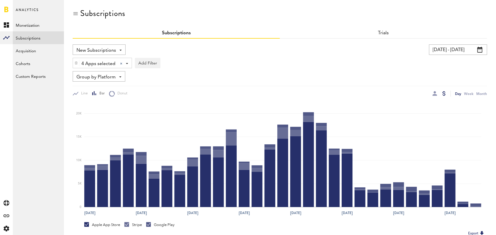
click at [462, 48] on input "07/09/25 - 08/08/25" at bounding box center [458, 49] width 58 height 10
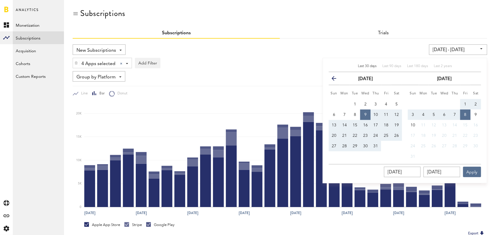
click at [366, 66] on span "Last 30 days" at bounding box center [367, 66] width 19 height 3
type input "07/10/25 - 08/09/25"
type input "07/10/2025"
type input "08/09/2025"
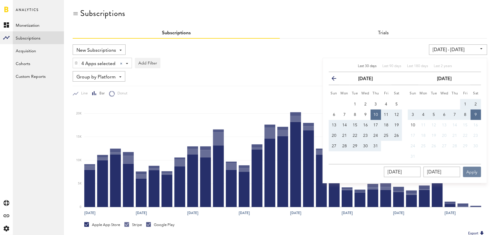
click at [472, 169] on button "Apply" at bounding box center [472, 172] width 18 height 10
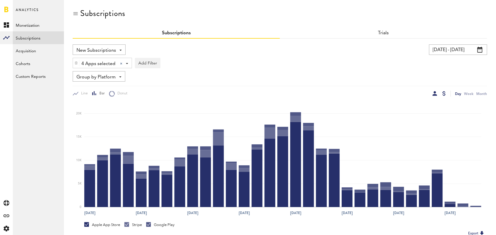
click at [436, 95] on div at bounding box center [435, 93] width 5 height 5
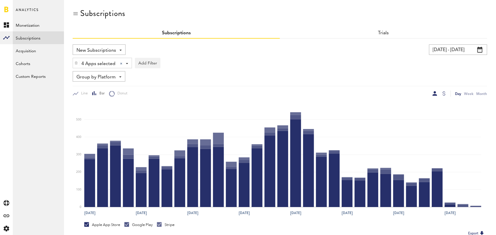
click at [119, 76] on span at bounding box center [120, 76] width 2 height 1
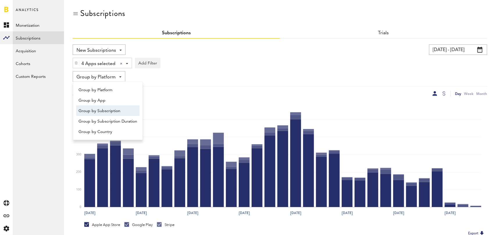
click at [120, 110] on span "Group by Subscription" at bounding box center [108, 111] width 59 height 10
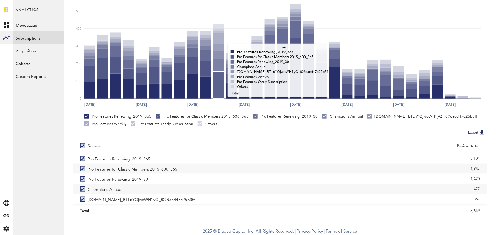
scroll to position [110, 0]
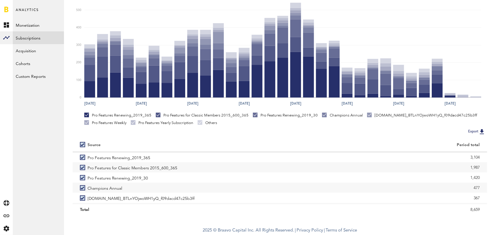
click at [81, 145] on label at bounding box center [84, 145] width 8 height 0
checkbox input "false"
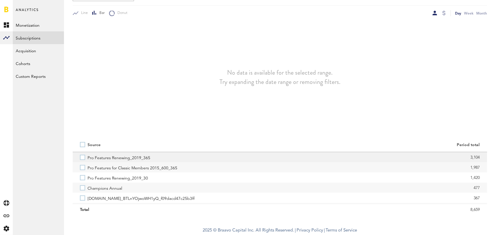
click at [82, 156] on label "Pro Features Renewing_2019_365" at bounding box center [176, 157] width 193 height 10
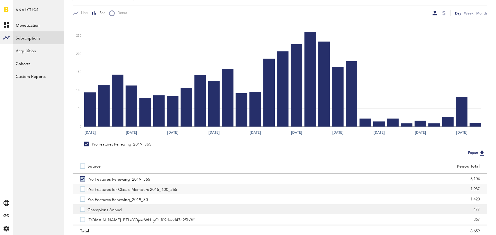
click at [83, 209] on label "Champions Annual" at bounding box center [176, 209] width 193 height 10
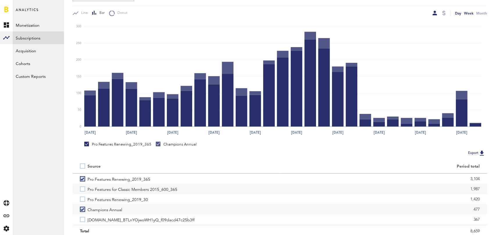
click at [466, 13] on div "Week" at bounding box center [468, 13] width 9 height 6
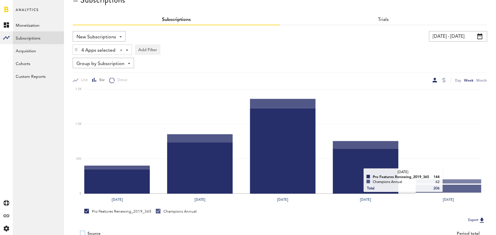
scroll to position [12, 0]
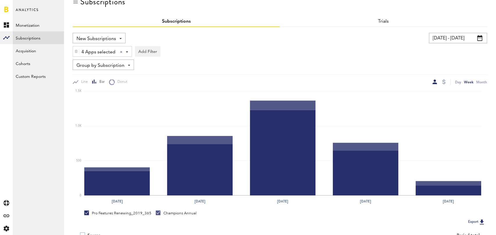
click at [446, 82] on div at bounding box center [444, 82] width 5 height 6
click at [443, 82] on div at bounding box center [444, 82] width 3 height 5
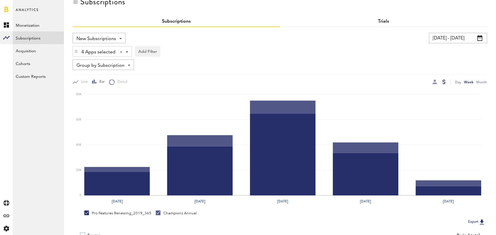
click at [386, 23] on link "Trials" at bounding box center [383, 21] width 11 height 5
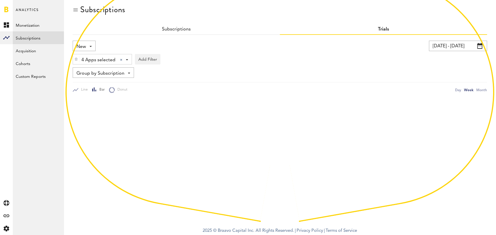
scroll to position [12, 0]
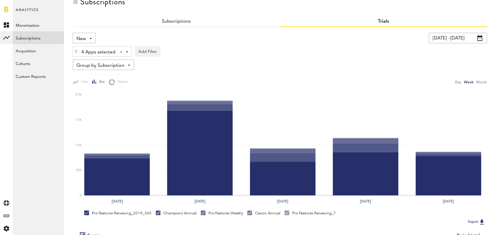
click at [88, 41] on div "New New Active Cancelled Conversion" at bounding box center [84, 38] width 23 height 10
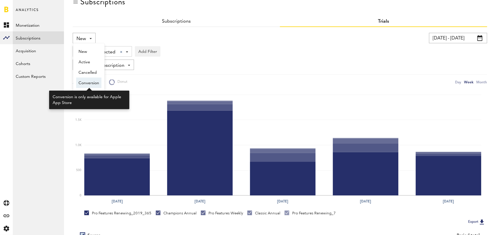
click at [87, 82] on span "Conversion" at bounding box center [89, 83] width 21 height 10
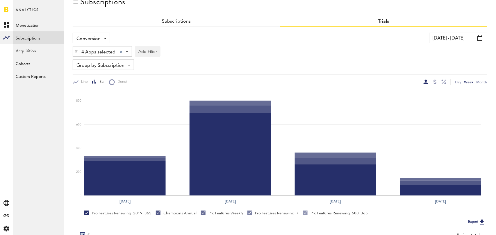
click at [102, 40] on div "Conversion New Active Cancelled Conversion" at bounding box center [92, 38] width 38 height 10
click at [156, 19] on div "Subscriptions" at bounding box center [176, 22] width 207 height 10
click at [172, 20] on link "Subscriptions" at bounding box center [176, 21] width 29 height 5
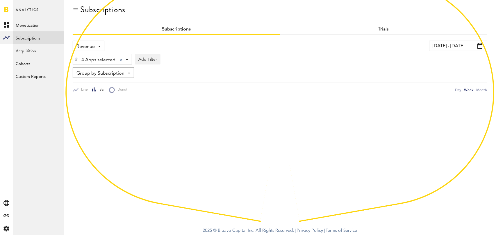
scroll to position [12, 0]
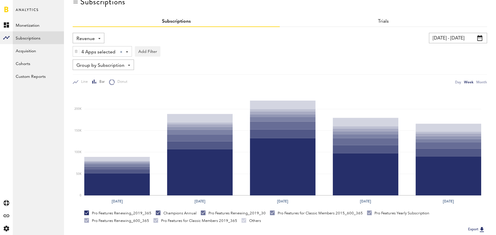
click at [93, 43] on span "Revenue" at bounding box center [85, 39] width 18 height 10
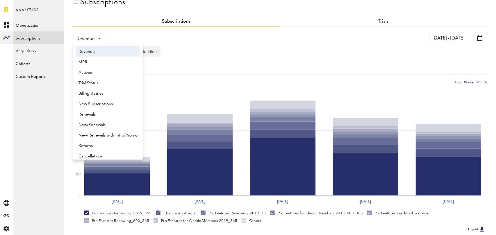
scroll to position [3, 0]
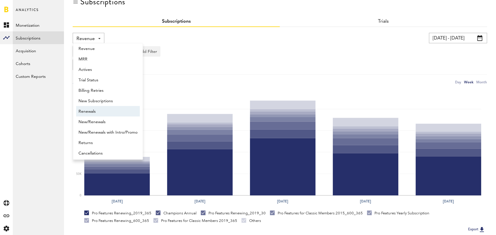
click at [92, 113] on span "Renewals" at bounding box center [108, 112] width 59 height 10
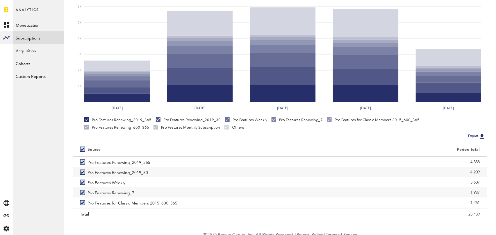
scroll to position [110, 0]
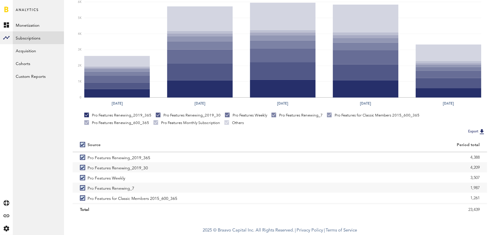
click at [83, 145] on label at bounding box center [84, 145] width 8 height 0
checkbox input "false"
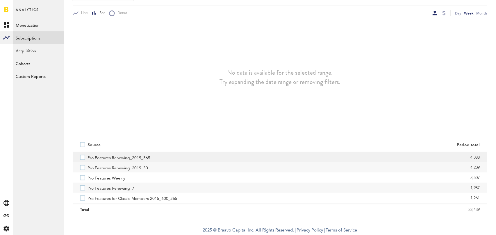
click at [81, 156] on label "Pro Features Renewing_2019_365" at bounding box center [176, 157] width 193 height 10
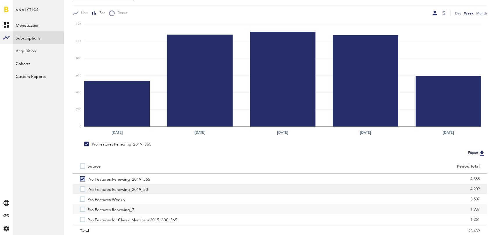
click at [84, 190] on label "Pro Features Renewing_2019_30" at bounding box center [176, 189] width 193 height 10
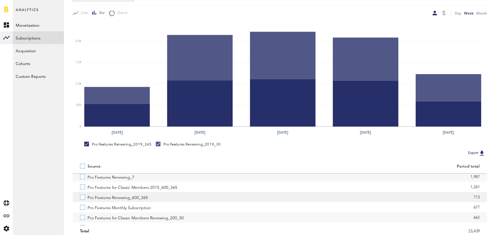
click at [84, 199] on label "Pro Features Renewing_600_365" at bounding box center [176, 197] width 193 height 10
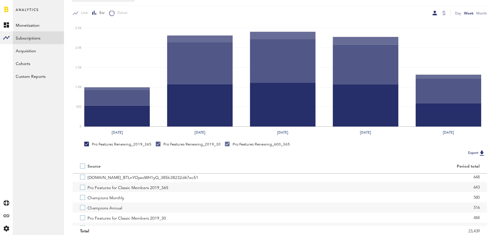
scroll to position [85, 0]
click at [84, 206] on label "Champions Annual" at bounding box center [176, 206] width 193 height 10
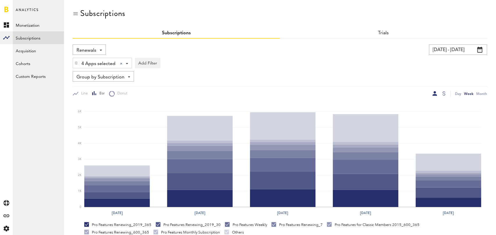
click at [94, 48] on span "Renewals" at bounding box center [86, 51] width 20 height 10
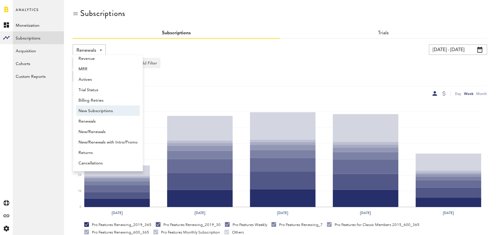
click at [106, 111] on span "New Subscriptions" at bounding box center [108, 111] width 59 height 10
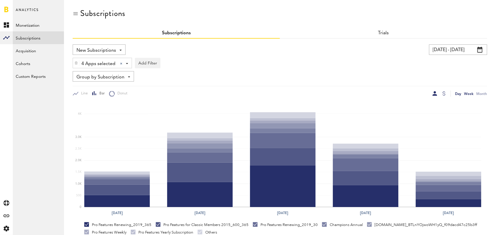
click at [457, 93] on div "Day" at bounding box center [458, 94] width 6 height 6
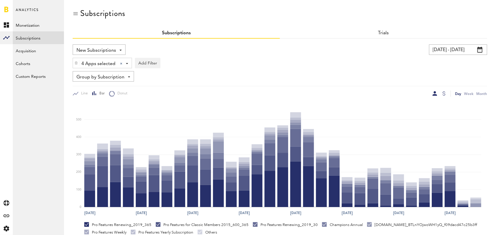
click at [90, 75] on span "Group by Subscription" at bounding box center [100, 77] width 48 height 10
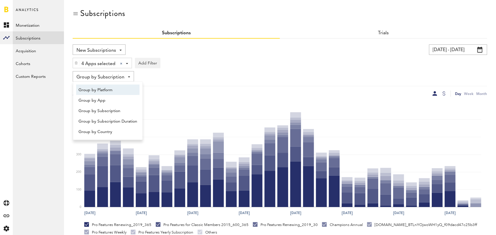
click at [107, 93] on span "Group by Platform" at bounding box center [108, 90] width 59 height 10
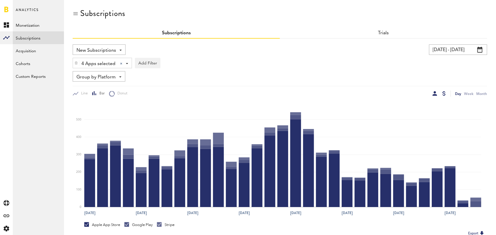
click at [445, 93] on div at bounding box center [444, 93] width 3 height 5
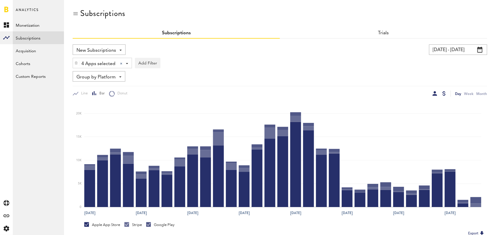
click at [434, 92] on div at bounding box center [435, 93] width 5 height 5
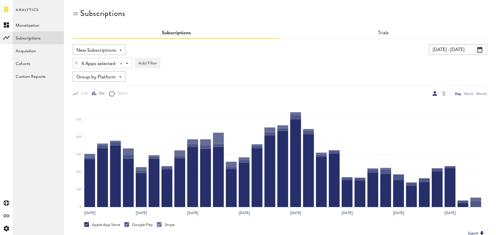
click at [88, 79] on span "Group by Platform" at bounding box center [95, 77] width 39 height 10
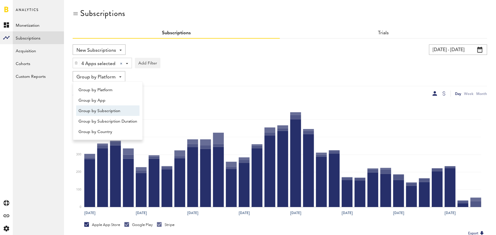
click at [102, 112] on span "Group by Subscription" at bounding box center [108, 111] width 59 height 10
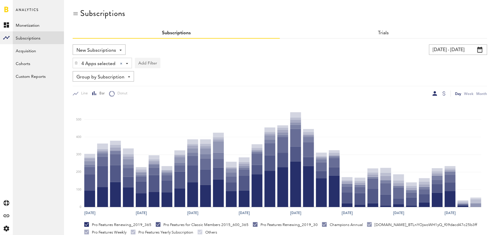
click at [148, 61] on button "Add Filter" at bounding box center [148, 63] width 26 height 10
click at [166, 110] on li "Subscription durations" at bounding box center [161, 109] width 47 height 10
click at [194, 61] on div "Subscription durations - 1 week 1 month 1 year" at bounding box center [171, 63] width 73 height 10
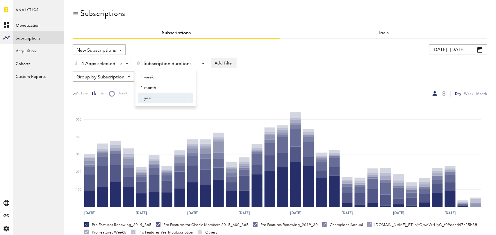
click at [180, 98] on span "1 year" at bounding box center [163, 98] width 44 height 10
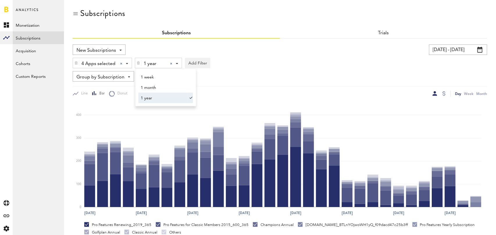
scroll to position [110, 0]
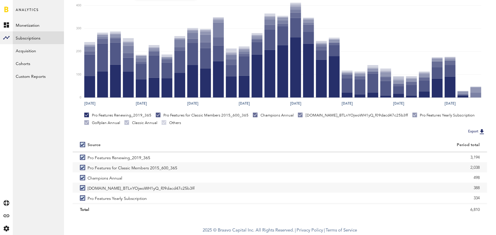
click at [82, 145] on label at bounding box center [84, 145] width 8 height 0
checkbox input "false"
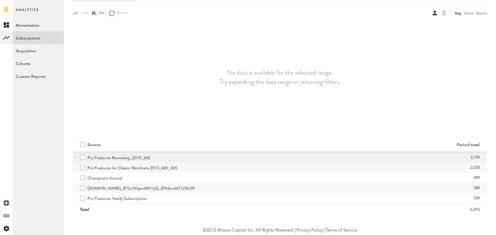
click at [83, 157] on label "Pro Features Renewing_2019_365" at bounding box center [176, 157] width 193 height 10
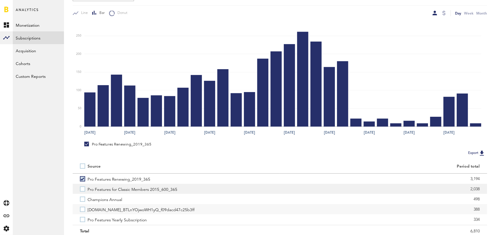
click at [83, 190] on label "Pro Features for Classic Members 2015_600_365" at bounding box center [176, 189] width 193 height 10
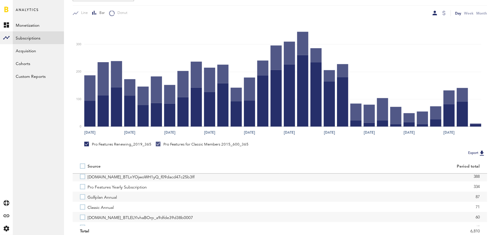
scroll to position [33, 0]
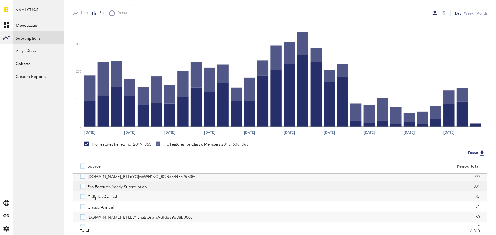
click at [83, 186] on label "Pro Features Yearly Subscription" at bounding box center [176, 186] width 193 height 10
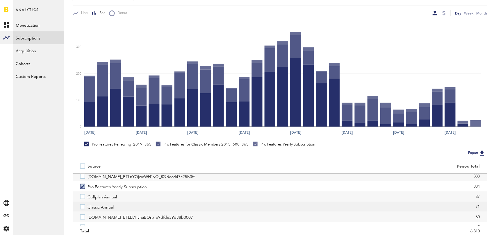
click at [85, 206] on label "Classic Annual" at bounding box center [176, 207] width 193 height 10
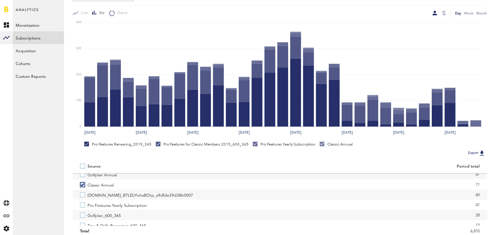
click at [85, 206] on label "Pro Features Yearly Subscription" at bounding box center [176, 205] width 193 height 10
click at [85, 206] on label "Pro Features for Classic Members 2019_365" at bounding box center [176, 205] width 193 height 10
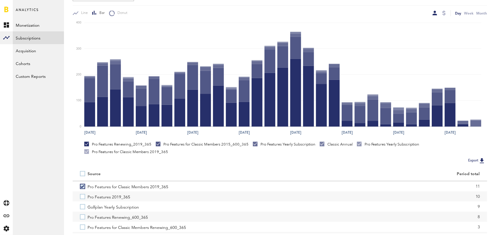
scroll to position [123, 0]
click at [82, 199] on label "Pro Features 2019_365" at bounding box center [176, 195] width 193 height 10
click at [83, 218] on label "Pro Features Renewing_600_365" at bounding box center [176, 216] width 193 height 10
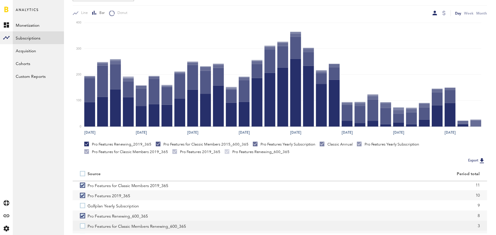
click at [83, 227] on label "Pro Features for Classic Members Renewing_600_365" at bounding box center [176, 226] width 193 height 10
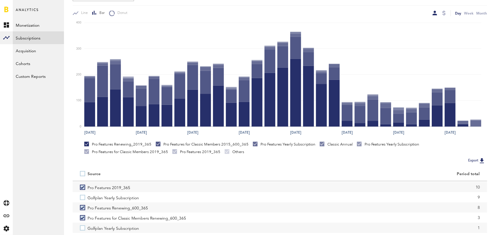
scroll to position [0, 0]
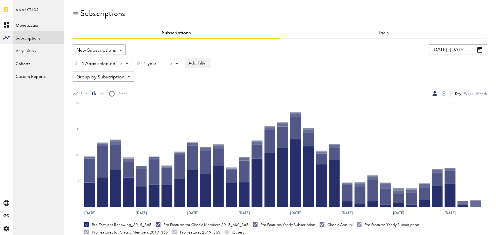
click at [171, 63] on div at bounding box center [171, 64] width 2 height 2
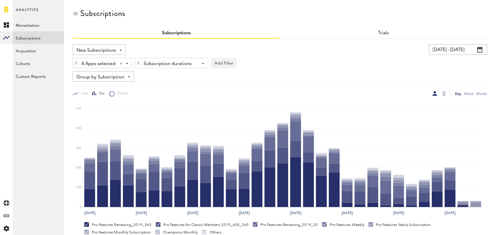
click at [171, 63] on div "Subscription durations" at bounding box center [169, 64] width 51 height 10
click at [166, 87] on span "1 month" at bounding box center [163, 88] width 44 height 10
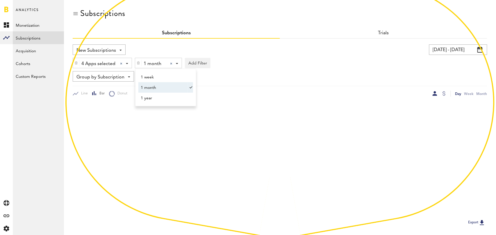
click at [294, 67] on div "4 Apps selected 4 Apps selected All Active Inactive CoachNow: Sports Coaching A…" at bounding box center [280, 61] width 415 height 13
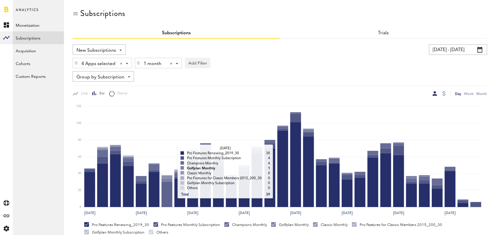
scroll to position [110, 0]
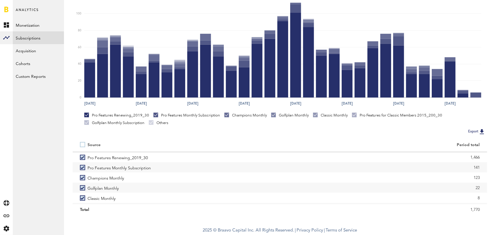
click at [82, 145] on label at bounding box center [84, 145] width 8 height 0
checkbox input "false"
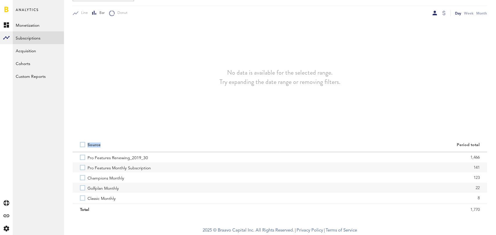
scroll to position [81, 0]
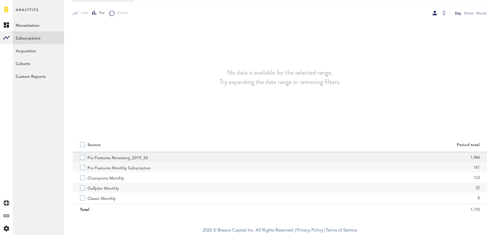
click at [81, 159] on label "Pro Features Renewing_2019_30" at bounding box center [176, 157] width 193 height 10
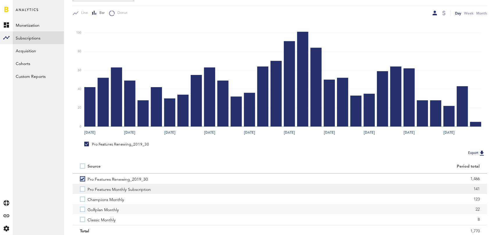
click at [82, 191] on label "Pro Features Monthly Subscription" at bounding box center [176, 189] width 193 height 10
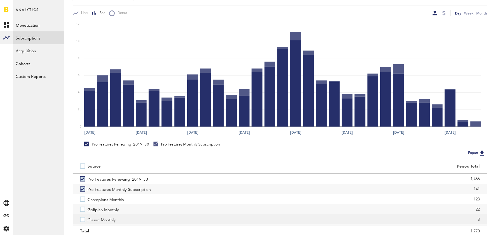
click at [82, 218] on label "Classic Monthly" at bounding box center [176, 220] width 193 height 10
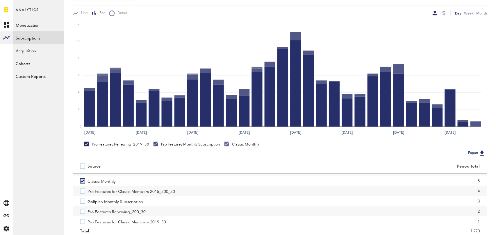
scroll to position [40, 0]
click at [83, 189] on label "Pro Features for Classic Members 2015_200_30" at bounding box center [176, 190] width 193 height 10
click at [83, 211] on label "Pro Features Renewing_200_30" at bounding box center [176, 210] width 193 height 10
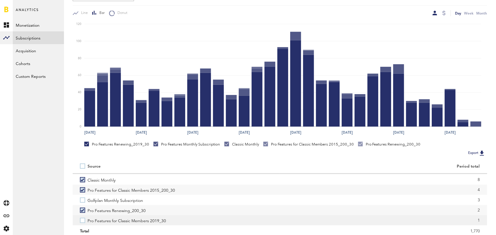
click at [83, 222] on label "Pro Features for Classic Members 2019_30" at bounding box center [176, 220] width 193 height 10
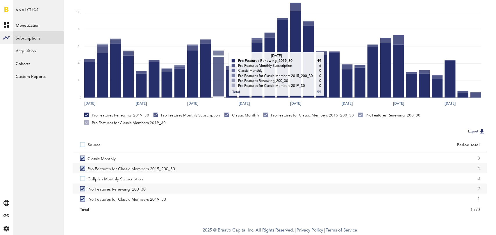
scroll to position [0, 0]
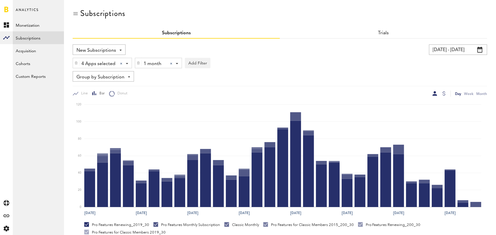
click at [172, 63] on div at bounding box center [171, 64] width 2 height 2
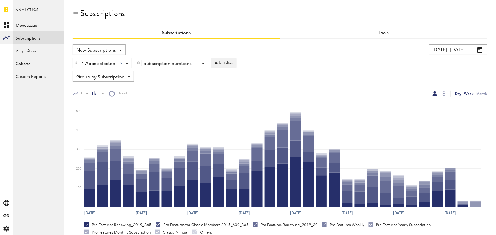
click at [469, 93] on div "Week" at bounding box center [468, 94] width 9 height 6
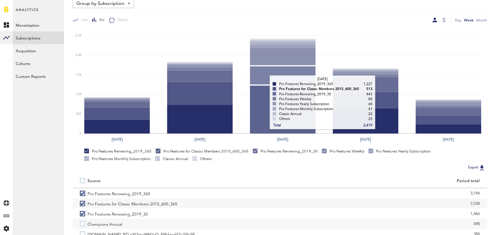
scroll to position [110, 0]
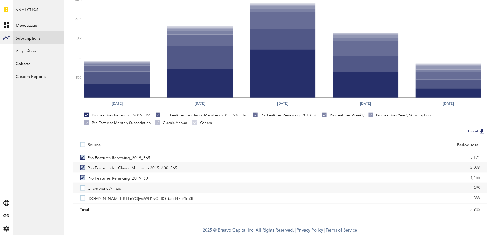
click at [81, 145] on label at bounding box center [84, 145] width 8 height 0
checkbox input "true"
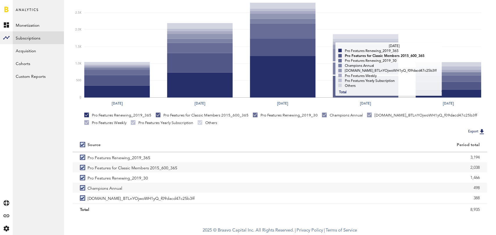
scroll to position [0, 0]
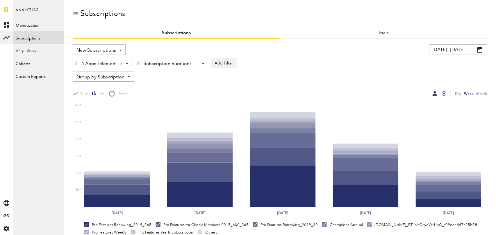
click at [444, 92] on div at bounding box center [444, 93] width 3 height 5
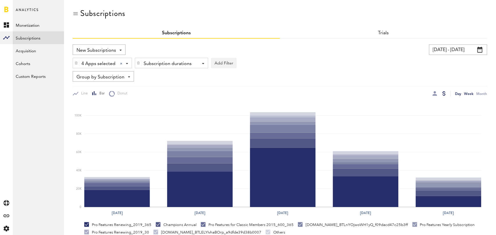
click at [459, 94] on div "Day" at bounding box center [458, 94] width 6 height 6
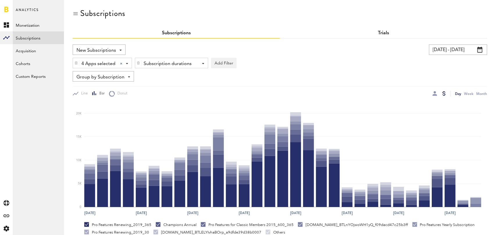
click at [381, 32] on link "Trials" at bounding box center [383, 33] width 11 height 5
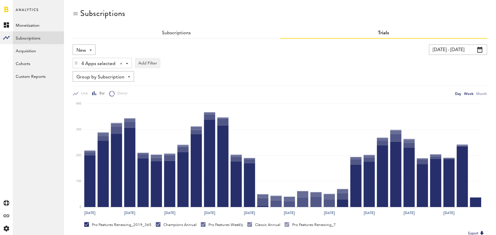
click at [470, 94] on div "Week" at bounding box center [468, 94] width 9 height 6
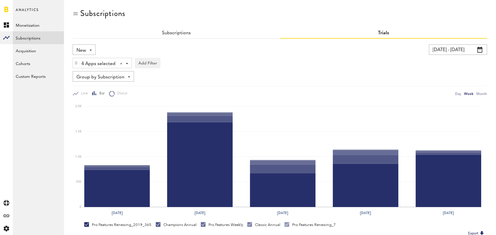
click at [87, 49] on div "New New Active Cancelled Conversion" at bounding box center [84, 49] width 23 height 10
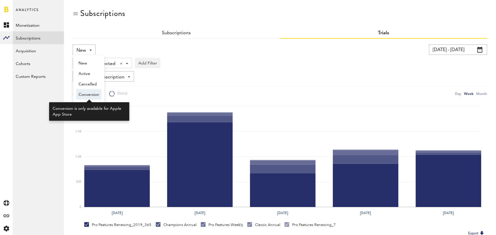
click at [88, 96] on span "Conversion" at bounding box center [89, 95] width 21 height 10
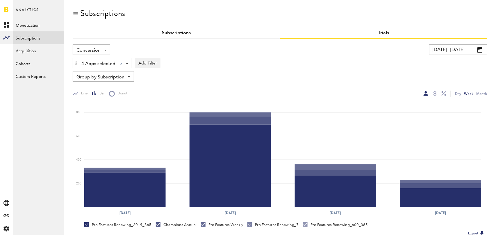
click at [177, 33] on link "Subscriptions" at bounding box center [176, 33] width 29 height 5
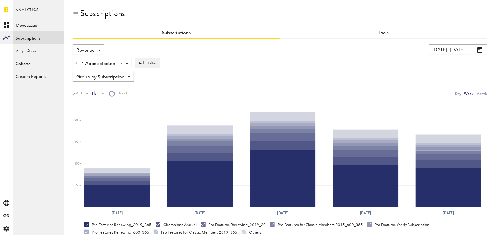
click at [88, 52] on span "Revenue" at bounding box center [85, 51] width 18 height 10
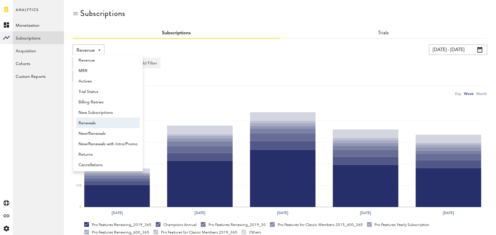
click at [100, 122] on span "Renewals" at bounding box center [108, 123] width 59 height 10
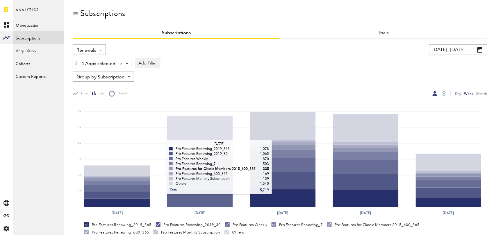
scroll to position [110, 0]
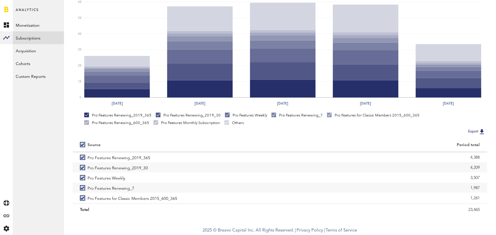
click at [83, 145] on label at bounding box center [84, 145] width 8 height 0
checkbox input "false"
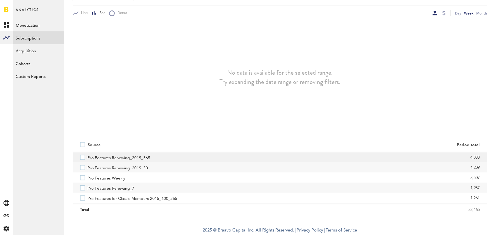
click at [83, 159] on label "Pro Features Renewing_2019_365" at bounding box center [176, 157] width 193 height 10
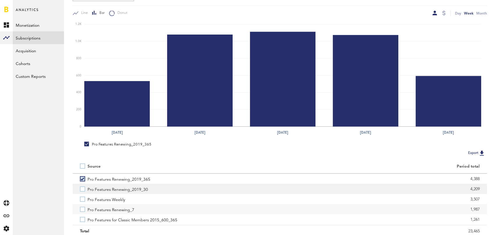
click at [83, 190] on label "Pro Features Renewing_2019_30" at bounding box center [176, 189] width 193 height 10
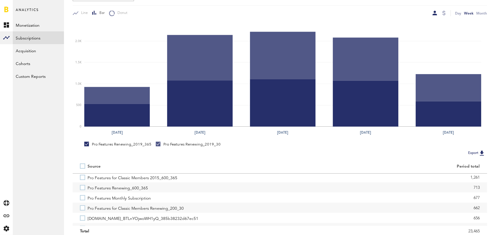
scroll to position [43, 0]
click at [83, 188] on label "Pro Features Renewing_600_365" at bounding box center [176, 187] width 193 height 10
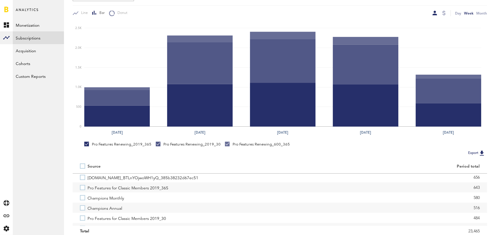
scroll to position [85, 0]
click at [82, 206] on label "Champions Annual" at bounding box center [176, 206] width 193 height 10
